Goal: Check status

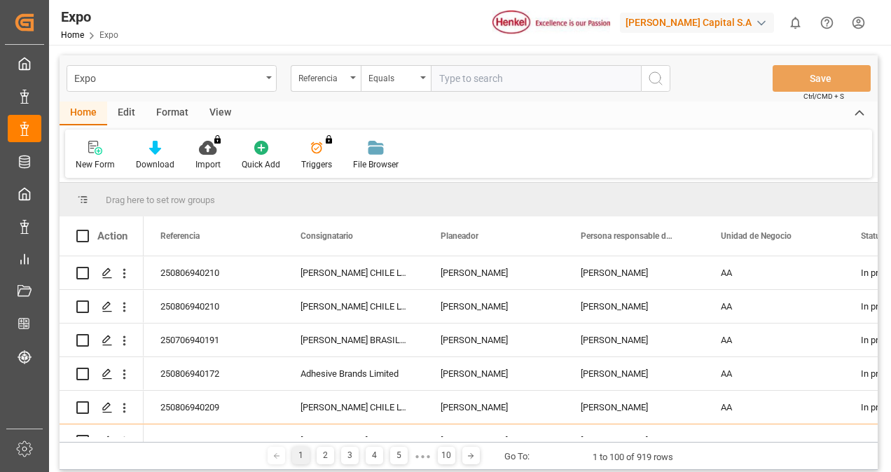
paste input "4578369746"
type input "4578369746"
click at [644, 80] on button "search button" at bounding box center [655, 78] width 29 height 27
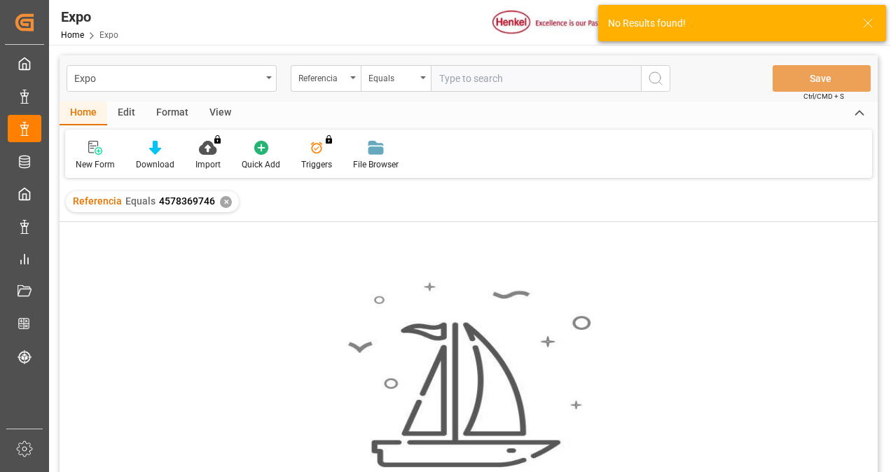
click at [224, 200] on div "✕" at bounding box center [226, 202] width 12 height 12
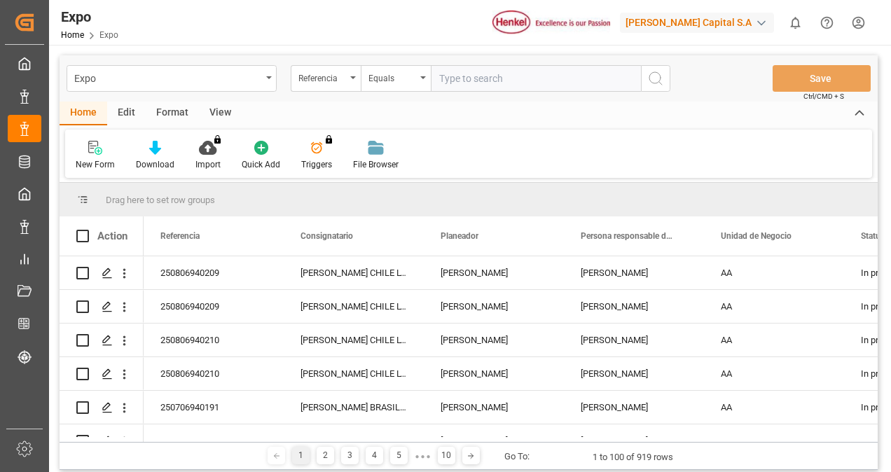
click at [493, 80] on input "text" at bounding box center [536, 78] width 210 height 27
paste input "250606960009"
type input "250606960009"
click at [650, 81] on icon "search button" at bounding box center [655, 78] width 17 height 17
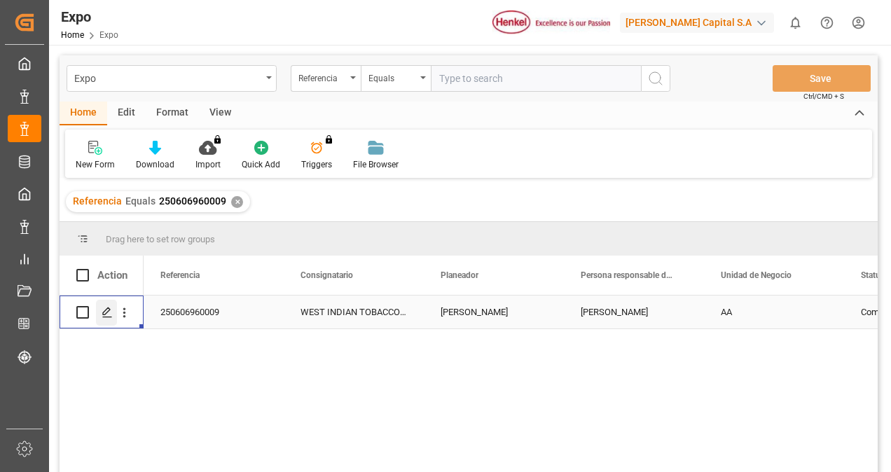
click at [104, 312] on icon "Press SPACE to select this row." at bounding box center [107, 312] width 11 height 11
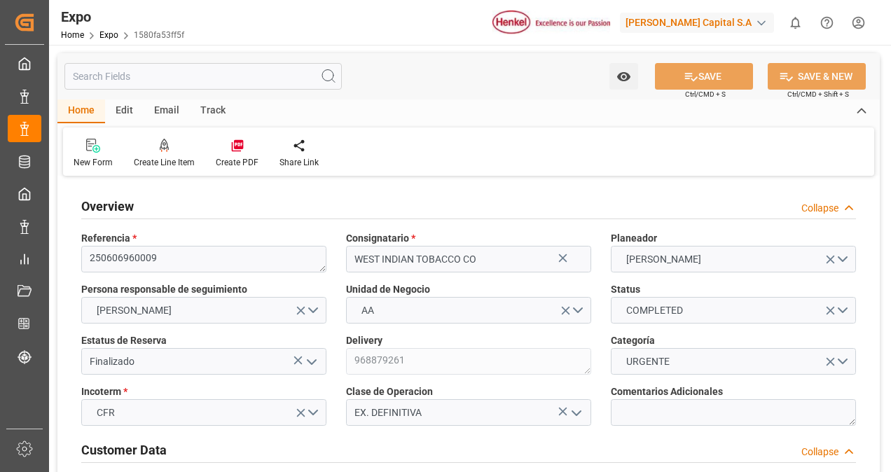
type input "3000"
type input "3192.113"
type input "3"
type input "9275115"
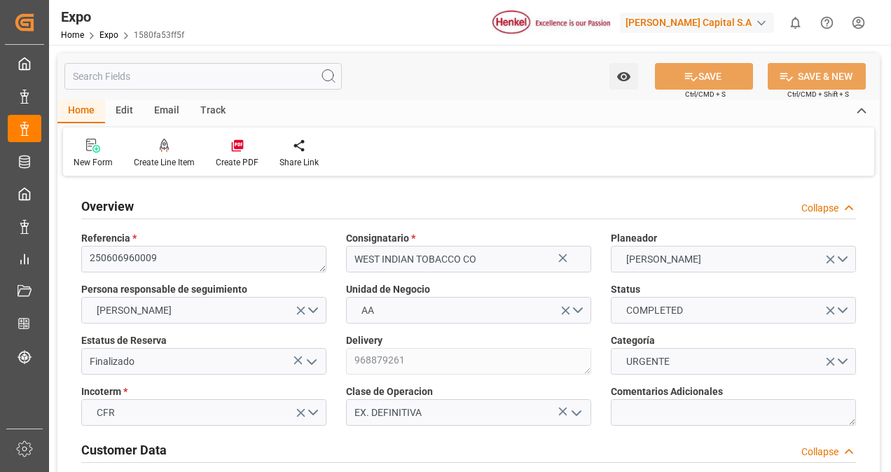
type input "9275115"
type input "MXVER"
type input "TTPOS"
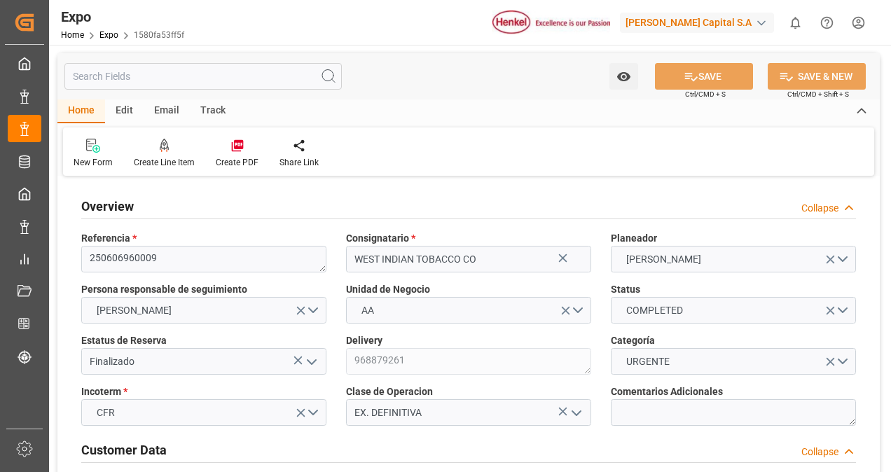
type input "4578369746"
type input "[DATE]"
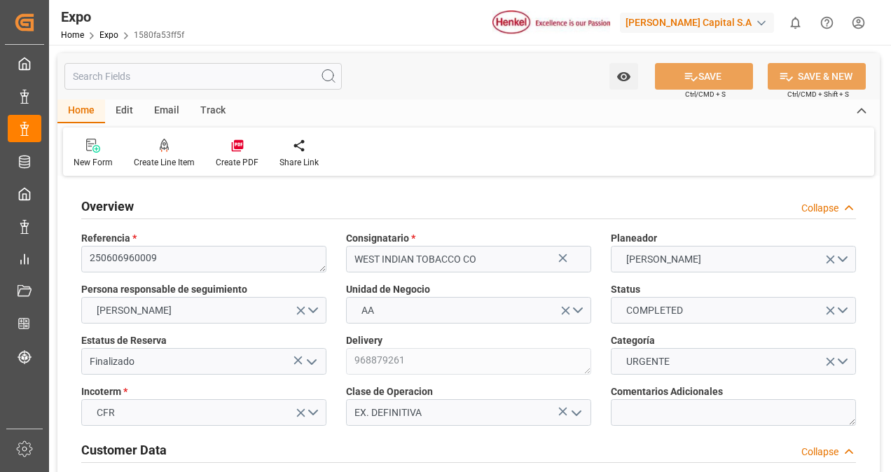
type input "[DATE]"
type input "[DATE] 00:00"
type input "[DATE]"
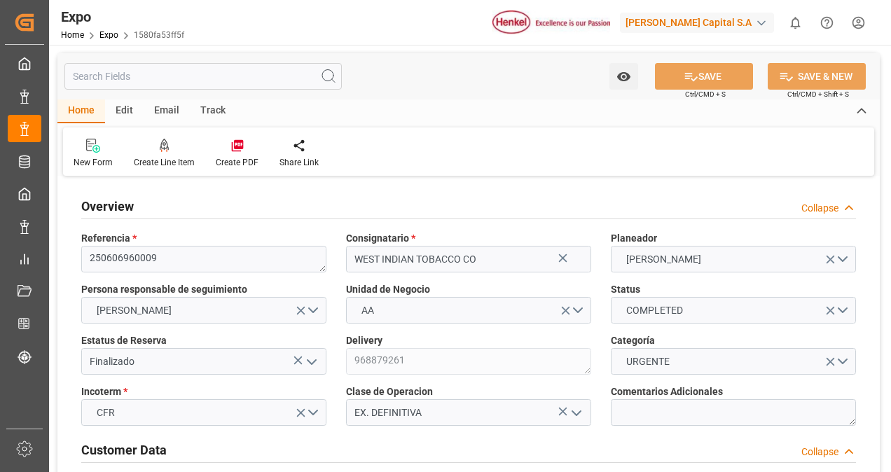
type input "[DATE] 00:00"
type input "[DATE]"
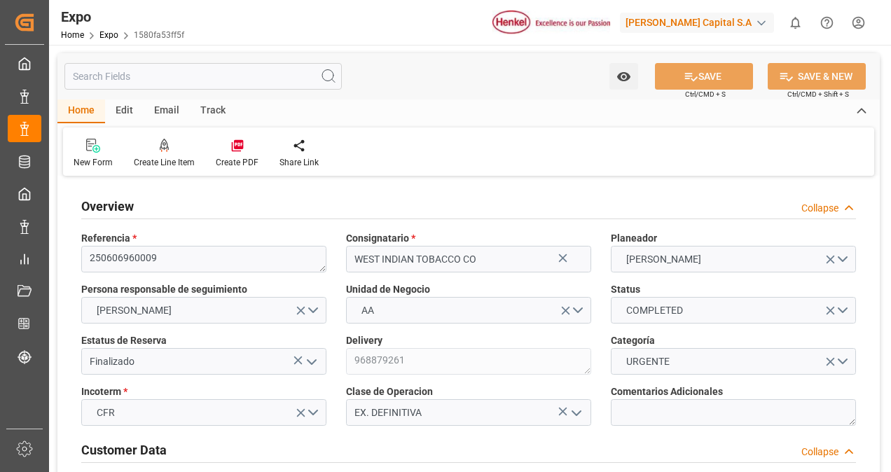
type input "[DATE]"
type input "[DATE] 00:00"
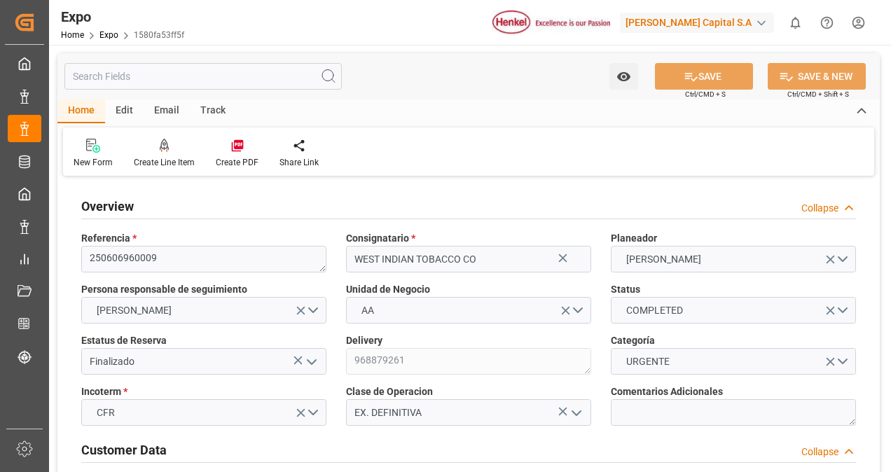
type input "[DATE] 00:00"
type input "[DATE]"
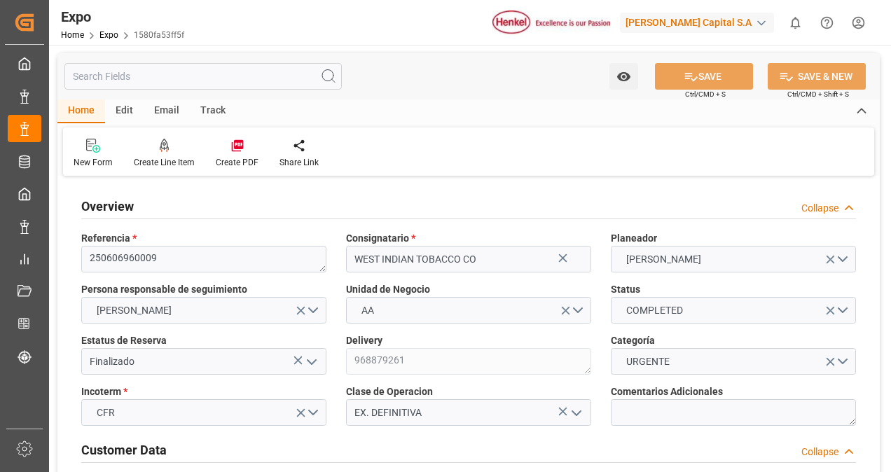
type input "[DATE]"
type input "[DATE] 16:39"
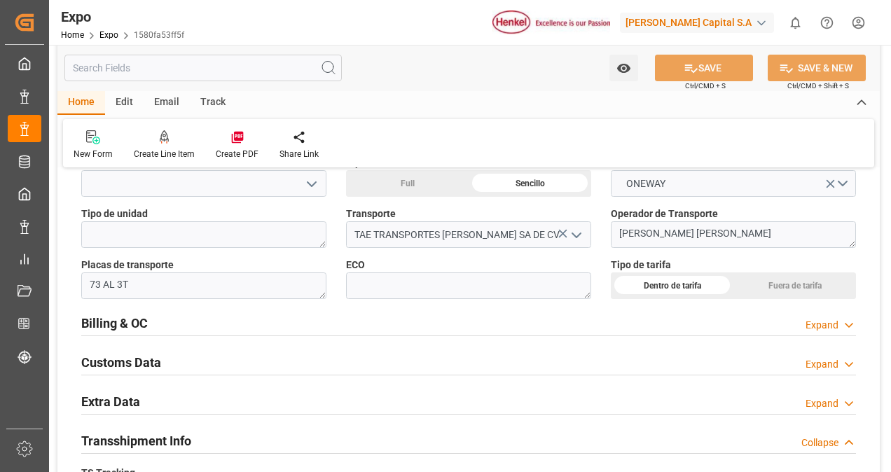
scroll to position [2118, 0]
click at [388, 318] on div "Billing & OC Expand" at bounding box center [468, 320] width 774 height 27
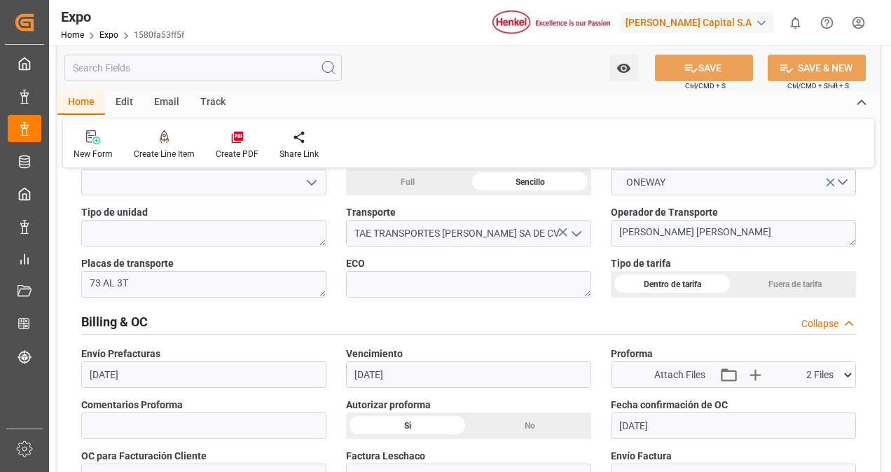
scroll to position [2233, 0]
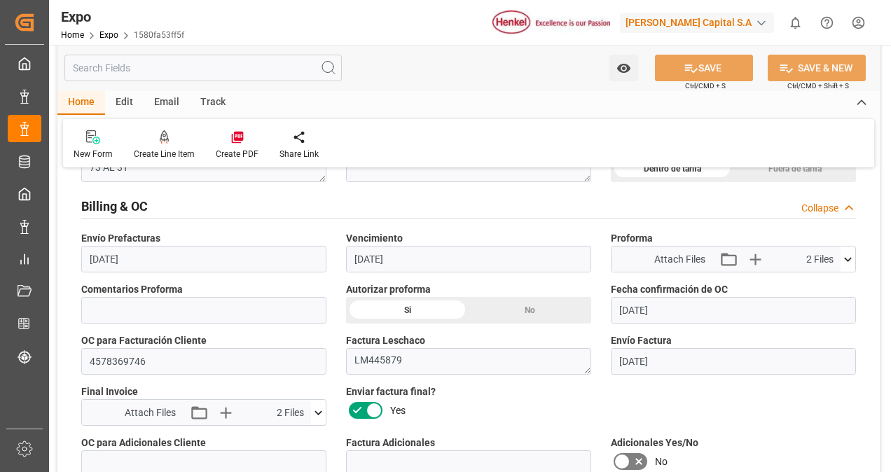
click at [840, 252] on icon at bounding box center [847, 259] width 15 height 15
click at [705, 279] on div "Invoice_250606960009.pdf" at bounding box center [733, 285] width 228 height 15
click at [817, 280] on icon at bounding box center [810, 285] width 11 height 11
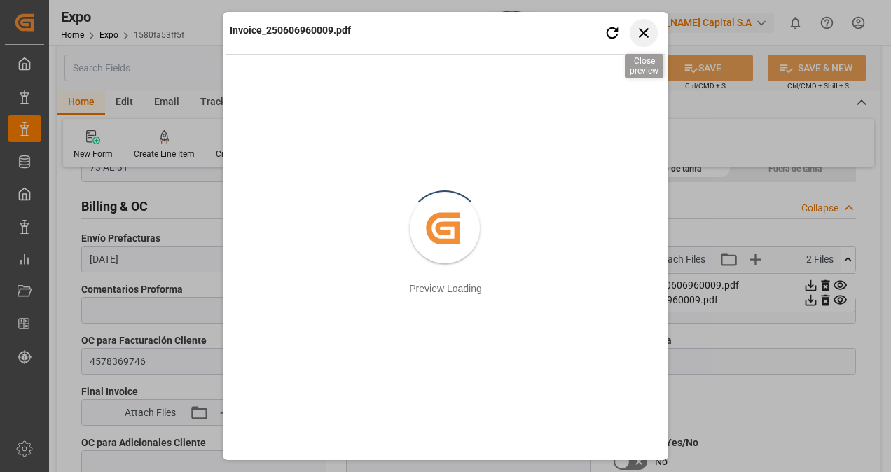
click at [643, 32] on icon "button" at bounding box center [644, 33] width 10 height 10
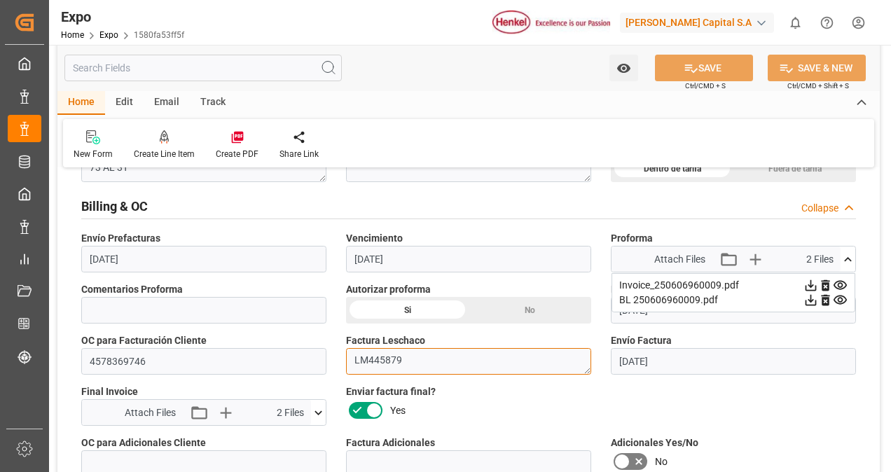
drag, startPoint x: 399, startPoint y: 356, endPoint x: 268, endPoint y: 335, distance: 133.3
click at [818, 278] on icon at bounding box center [810, 285] width 15 height 15
